Goal: Transaction & Acquisition: Purchase product/service

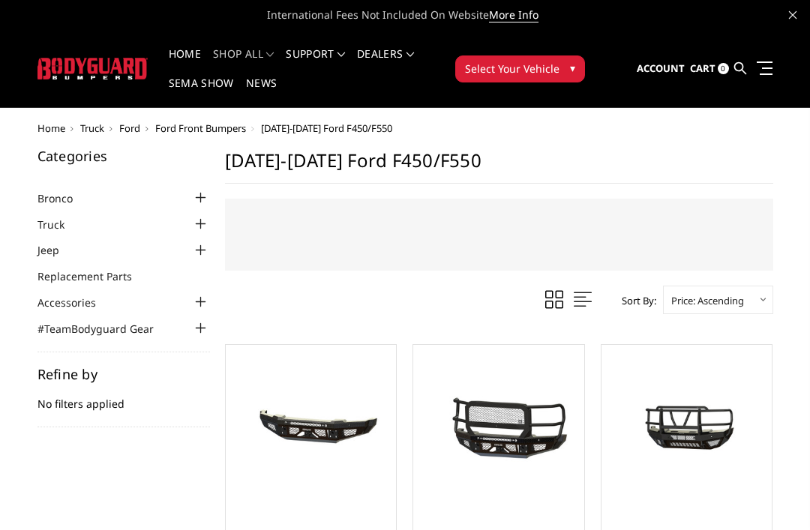
click at [198, 223] on div at bounding box center [201, 224] width 18 height 18
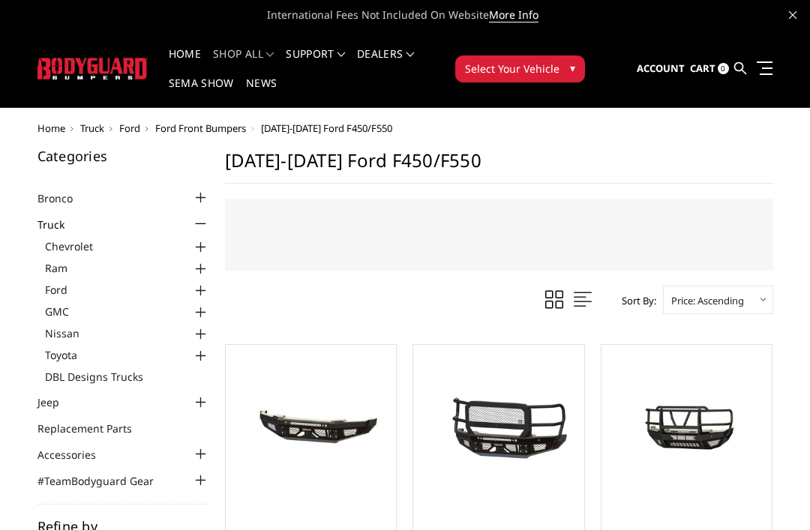
click at [57, 293] on link "Ford" at bounding box center [127, 290] width 165 height 16
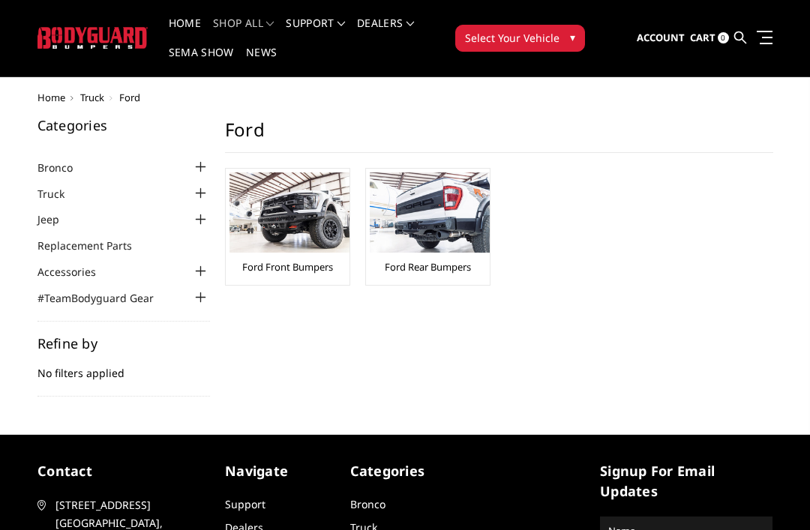
click at [274, 230] on img at bounding box center [289, 212] width 120 height 80
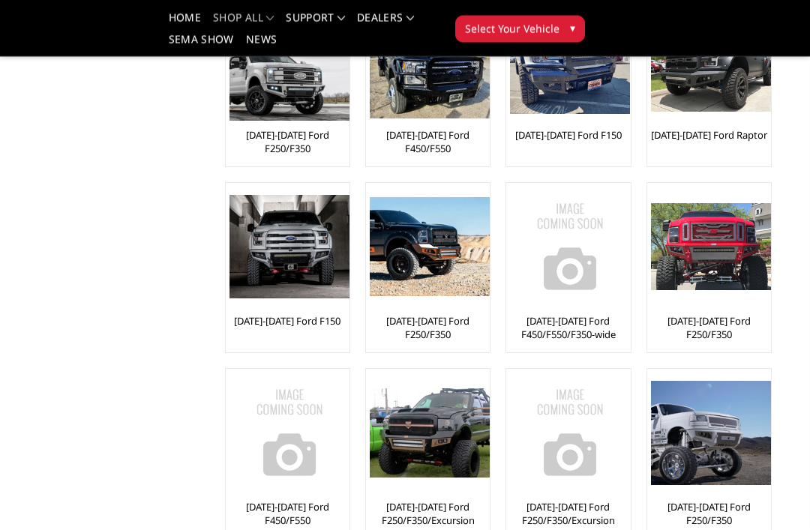
scroll to position [328, 0]
click at [397, 492] on div at bounding box center [430, 433] width 120 height 120
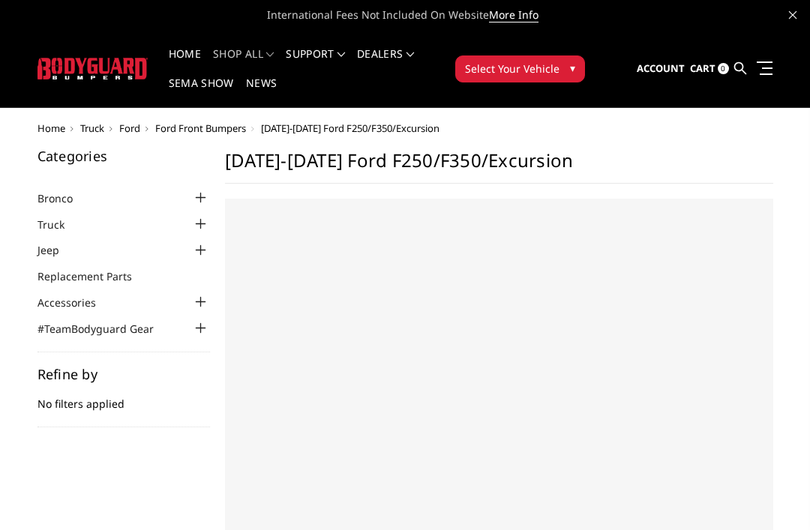
select select "US"
